Goal: Find contact information: Find contact information

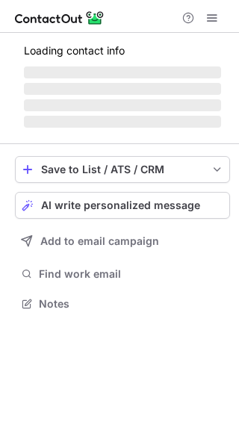
scroll to position [289, 239]
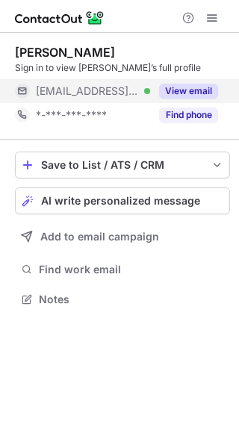
click at [179, 83] on div "View email" at bounding box center [184, 91] width 68 height 24
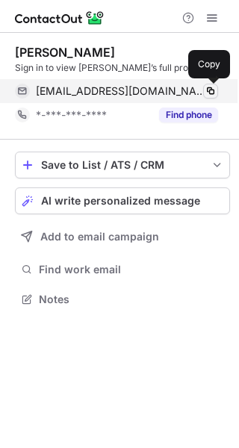
click at [209, 90] on span at bounding box center [210, 91] width 12 height 12
